Goal: Task Accomplishment & Management: Manage account settings

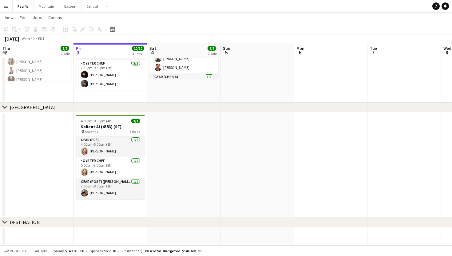
scroll to position [210, 0]
click at [6, 8] on app-icon "Menu" at bounding box center [6, 6] width 5 height 5
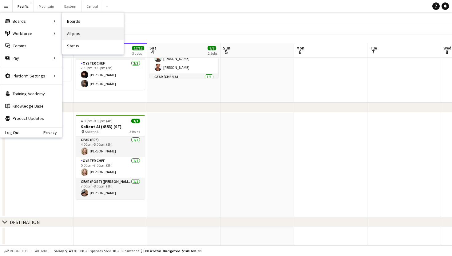
click at [75, 36] on link "All jobs" at bounding box center [93, 33] width 62 height 12
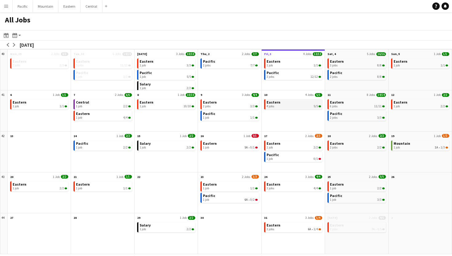
click at [282, 106] on div "4 jobs 5/5" at bounding box center [294, 107] width 54 height 4
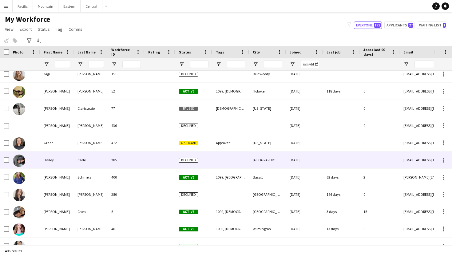
scroll to position [3259, 0]
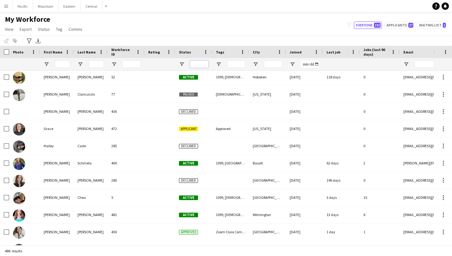
click at [197, 65] on input "Status Filter Input" at bounding box center [199, 64] width 18 height 7
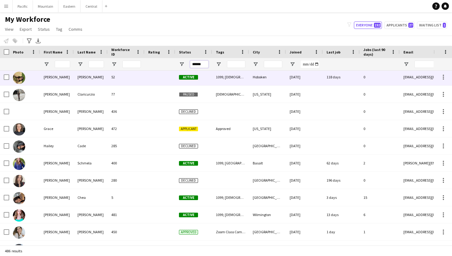
type input "******"
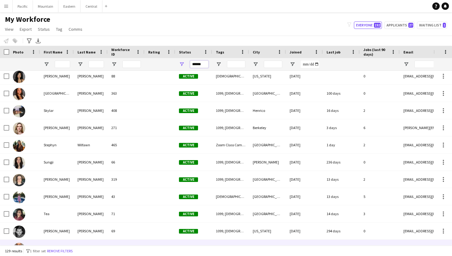
scroll to position [1992, 0]
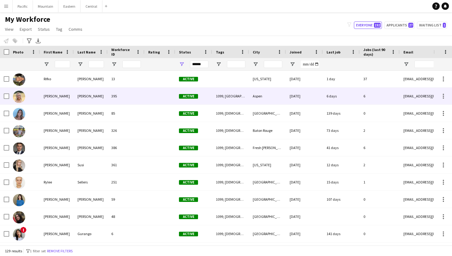
click at [43, 97] on div "[PERSON_NAME]" at bounding box center [57, 96] width 34 height 17
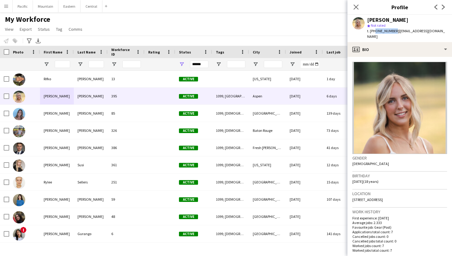
drag, startPoint x: 374, startPoint y: 32, endPoint x: 393, endPoint y: 31, distance: 18.8
click at [393, 31] on span "t. [PHONE_NUMBER]" at bounding box center [383, 31] width 32 height 5
copy span "9703793536"
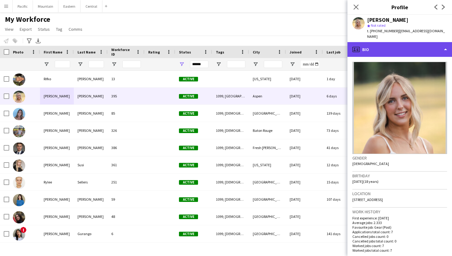
click at [394, 49] on div "profile Bio" at bounding box center [400, 49] width 105 height 15
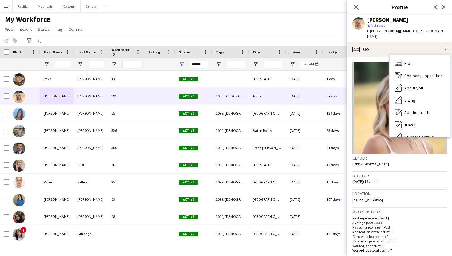
click at [396, 30] on span "| [EMAIL_ADDRESS][DOMAIN_NAME]" at bounding box center [406, 34] width 78 height 10
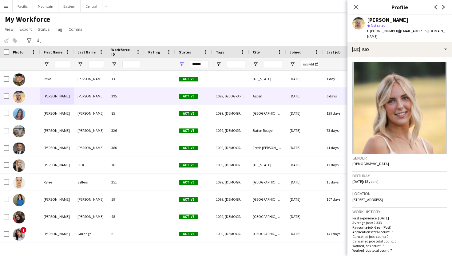
drag, startPoint x: 395, startPoint y: 30, endPoint x: 431, endPoint y: 32, distance: 36.3
click at [431, 32] on div "[PERSON_NAME] star Not rated t. [PHONE_NUMBER] | [EMAIL_ADDRESS][DOMAIN_NAME]" at bounding box center [400, 28] width 105 height 27
copy span "[EMAIL_ADDRESS][DOMAIN_NAME]"
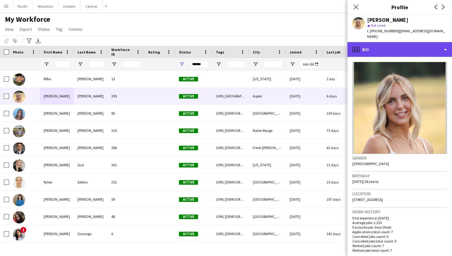
click at [394, 43] on div "profile Bio" at bounding box center [400, 49] width 105 height 15
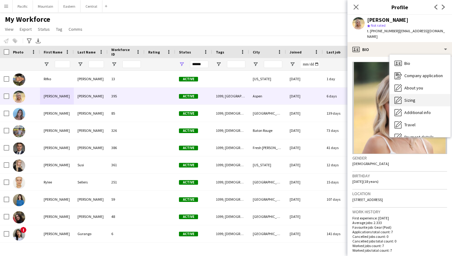
click at [417, 94] on div "Sizing [GEOGRAPHIC_DATA]" at bounding box center [420, 100] width 61 height 12
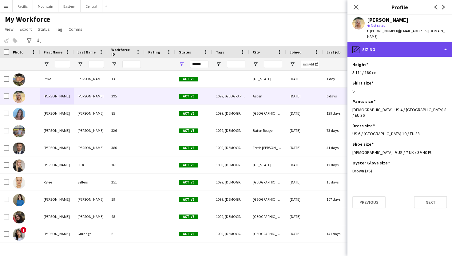
click at [379, 45] on div "pencil4 [GEOGRAPHIC_DATA]" at bounding box center [400, 49] width 105 height 15
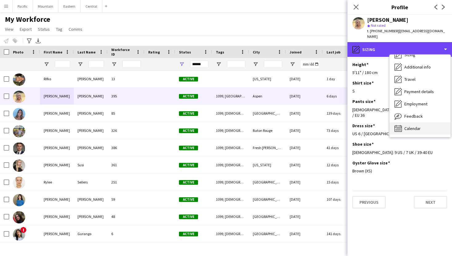
scroll to position [46, 0]
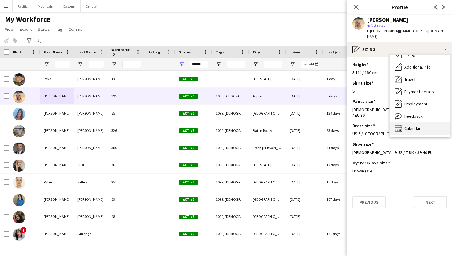
click at [420, 126] on span "Calendar" at bounding box center [413, 129] width 16 height 6
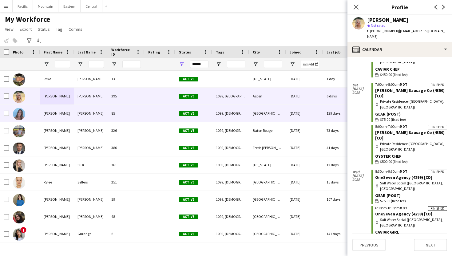
scroll to position [50, 0]
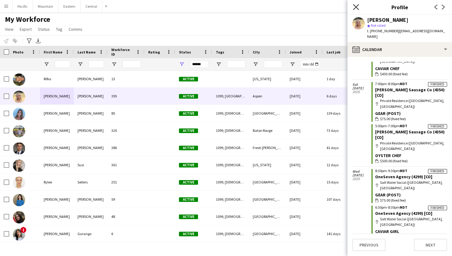
click at [354, 9] on icon at bounding box center [356, 7] width 6 height 6
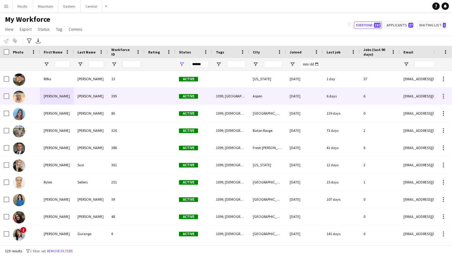
click at [106, 95] on div "[PERSON_NAME]" at bounding box center [91, 96] width 34 height 17
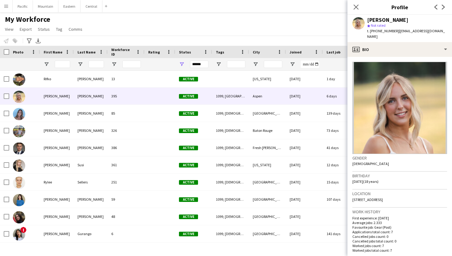
scroll to position [0, 0]
click at [359, 5] on icon at bounding box center [356, 7] width 6 height 6
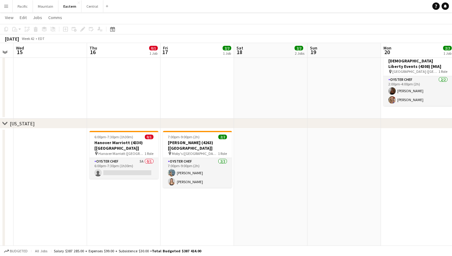
scroll to position [355, 0]
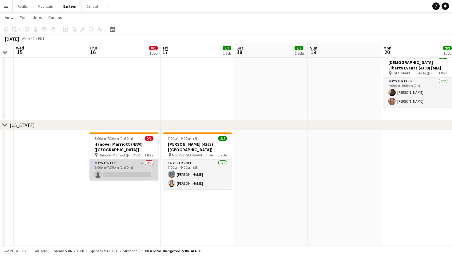
click at [137, 160] on app-card-role "Oyster Chef 5A 0/1 6:00pm-7:30pm (1h30m) single-neutral-actions" at bounding box center [124, 170] width 69 height 21
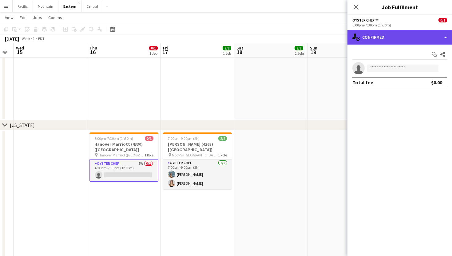
click at [395, 33] on div "single-neutral-actions-check-2 Confirmed" at bounding box center [400, 37] width 105 height 15
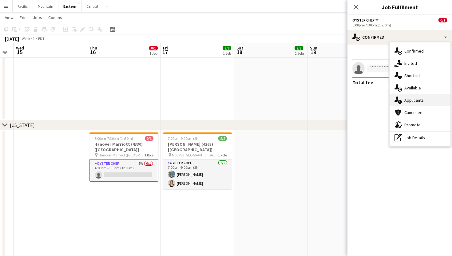
click at [408, 102] on span "Applicants" at bounding box center [414, 101] width 19 height 6
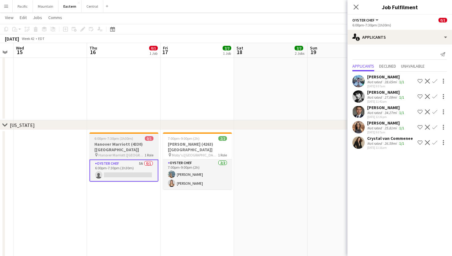
click at [156, 144] on h3 "Hanover Marriott (4330) [NYC]" at bounding box center [124, 147] width 69 height 11
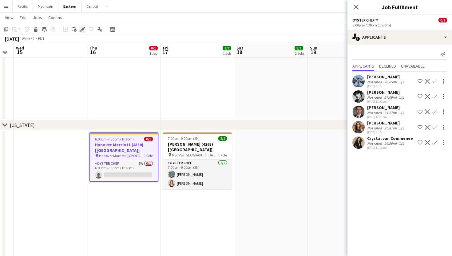
click at [83, 30] on icon at bounding box center [82, 29] width 3 height 3
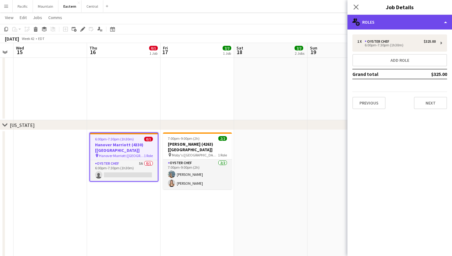
click at [407, 27] on div "multiple-users-add Roles" at bounding box center [400, 22] width 105 height 15
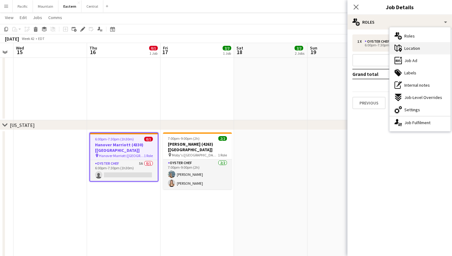
click at [416, 52] on div "maps-pin-1 Location" at bounding box center [420, 48] width 61 height 12
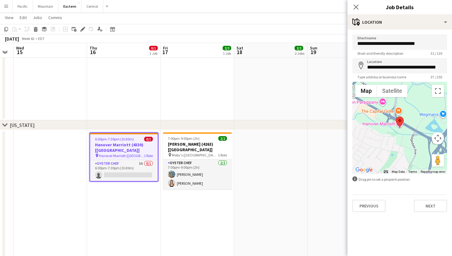
click at [405, 30] on div "**********" at bounding box center [400, 124] width 105 height 188
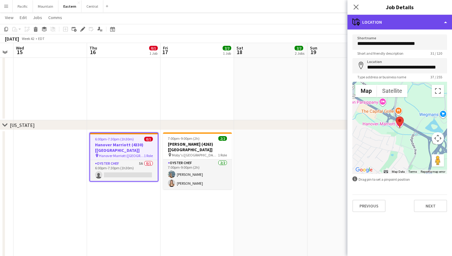
click at [410, 27] on div "maps-pin-1 Location" at bounding box center [400, 22] width 105 height 15
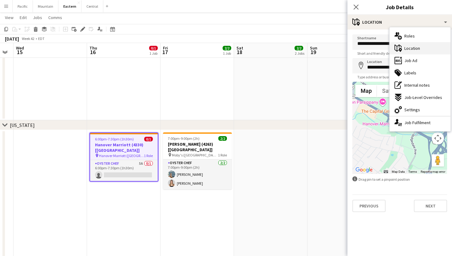
click at [418, 51] on div "maps-pin-1 Location" at bounding box center [420, 48] width 61 height 12
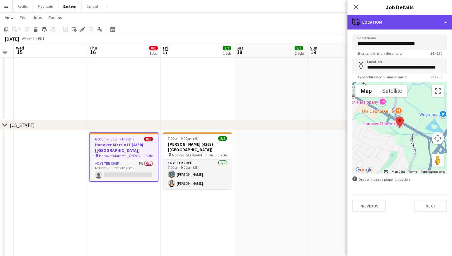
click at [409, 27] on div "maps-pin-1 Location" at bounding box center [400, 22] width 105 height 15
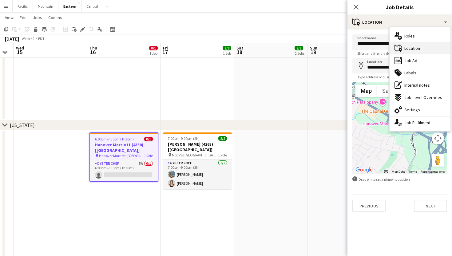
click at [409, 48] on span "Location" at bounding box center [413, 49] width 16 height 6
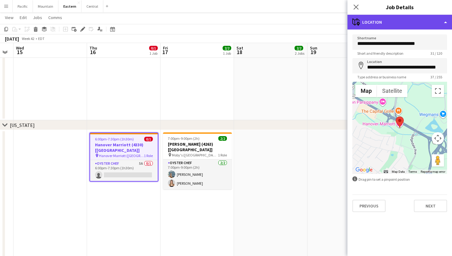
click at [399, 24] on div "maps-pin-1 Location" at bounding box center [400, 22] width 105 height 15
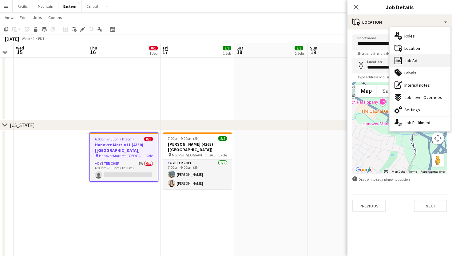
click at [408, 59] on span "Job Ad" at bounding box center [411, 61] width 13 height 6
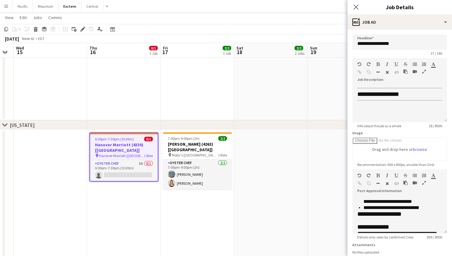
scroll to position [57, 0]
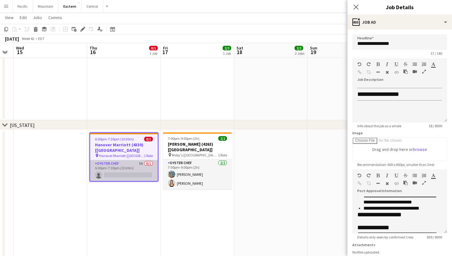
click at [134, 166] on app-card-role "Oyster Chef 5A 0/1 6:00pm-7:30pm (1h30m) single-neutral-actions" at bounding box center [124, 170] width 68 height 21
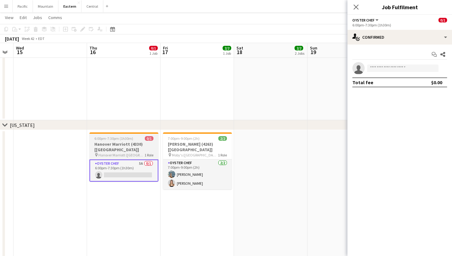
click at [136, 145] on h3 "Hanover Marriott (4330) [NYC]" at bounding box center [124, 147] width 69 height 11
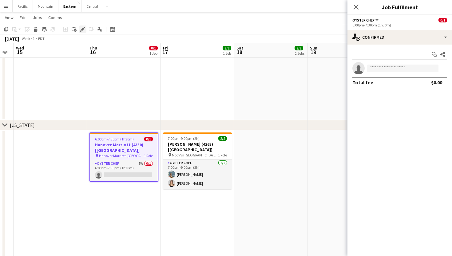
click at [83, 32] on div "Edit" at bounding box center [82, 29] width 7 height 7
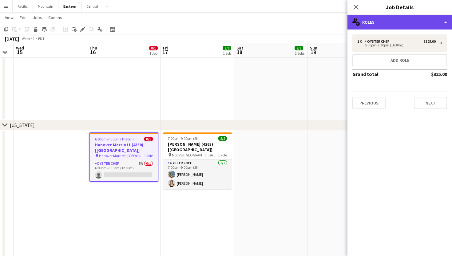
click at [418, 22] on div "multiple-users-add Roles" at bounding box center [400, 22] width 105 height 15
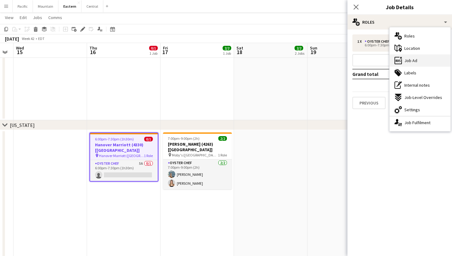
click at [423, 63] on div "ads-window Job Ad" at bounding box center [420, 60] width 61 height 12
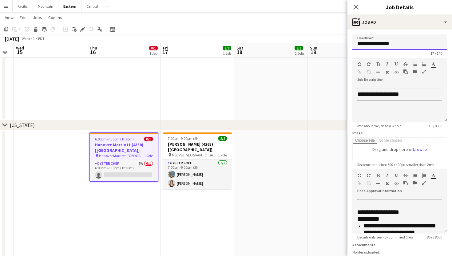
click at [388, 45] on input "**********" at bounding box center [400, 41] width 95 height 15
click at [354, 8] on icon "Close pop-in" at bounding box center [356, 7] width 6 height 6
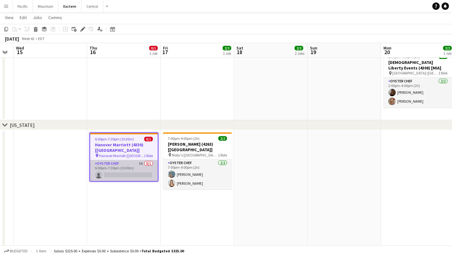
click at [137, 164] on app-card-role "Oyster Chef 5A 0/1 6:00pm-7:30pm (1h30m) single-neutral-actions" at bounding box center [124, 170] width 68 height 21
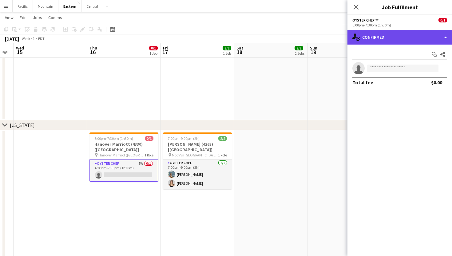
click at [403, 38] on div "single-neutral-actions-check-2 Confirmed" at bounding box center [400, 37] width 105 height 15
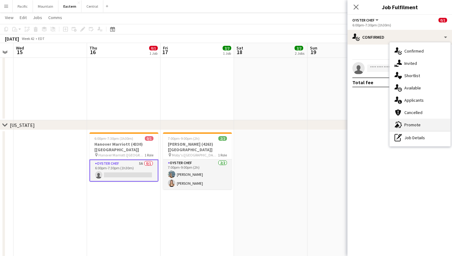
click at [424, 126] on div "advertising-megaphone Promote" at bounding box center [420, 125] width 61 height 12
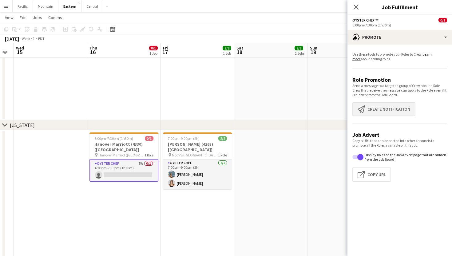
click at [392, 111] on button "Create notification Create notification" at bounding box center [384, 109] width 63 height 14
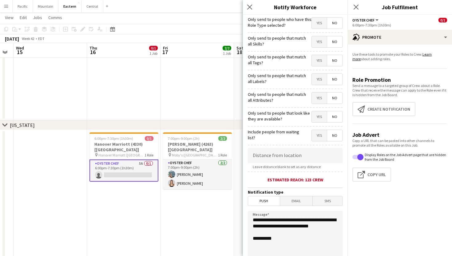
click at [316, 59] on span "Yes" at bounding box center [319, 60] width 15 height 11
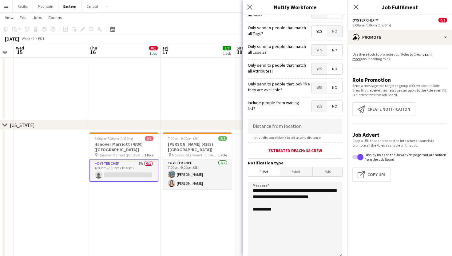
scroll to position [34, 0]
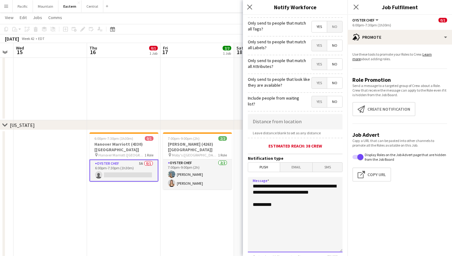
drag, startPoint x: 283, startPoint y: 198, endPoint x: 250, endPoint y: 185, distance: 35.8
click at [250, 185] on textarea "**********" at bounding box center [295, 214] width 95 height 75
paste textarea "**********"
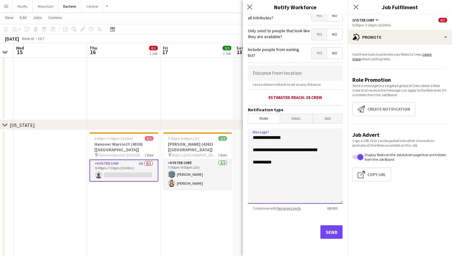
scroll to position [82, 0]
type textarea "**********"
click at [333, 233] on button "Send" at bounding box center [332, 233] width 22 height 14
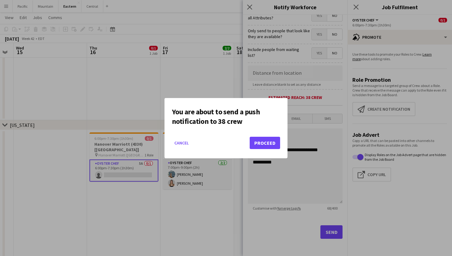
click at [269, 138] on button "Proceed" at bounding box center [265, 143] width 30 height 12
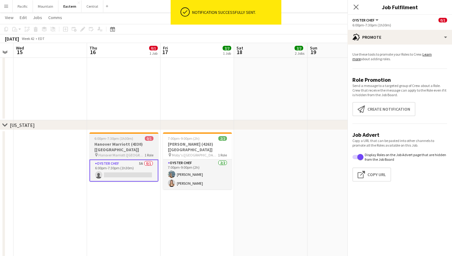
click at [132, 139] on div "6:00pm-7:30pm (1h30m) 0/1" at bounding box center [124, 138] width 69 height 5
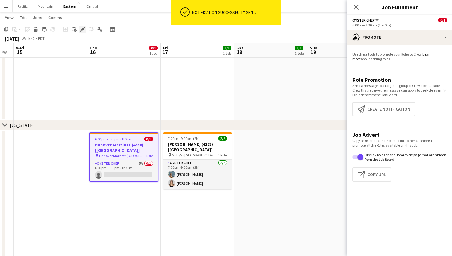
click at [82, 29] on icon at bounding box center [82, 29] width 3 height 3
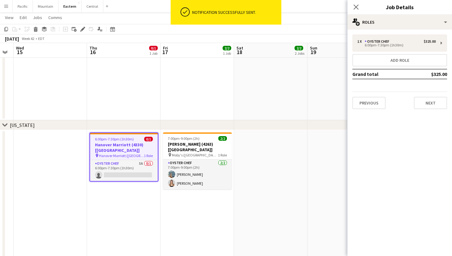
click at [387, 31] on div "1 x Oyster Chef $325.00 6:00pm-7:30pm (1h30m) Add role Grand total $325.00 Prev…" at bounding box center [400, 72] width 105 height 85
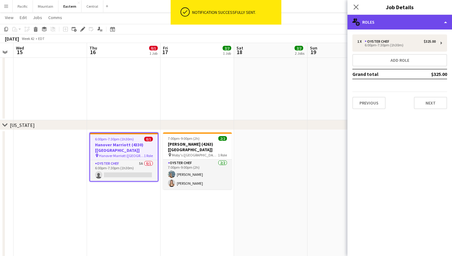
click at [406, 17] on div "multiple-users-add Roles" at bounding box center [400, 22] width 105 height 15
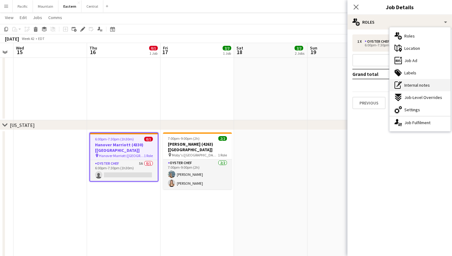
click at [422, 83] on span "Internal notes" at bounding box center [418, 85] width 26 height 6
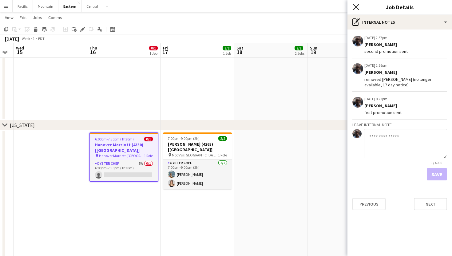
click at [356, 7] on icon at bounding box center [356, 7] width 6 height 6
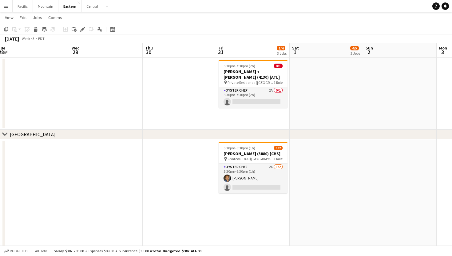
scroll to position [0, 306]
